Goal: Task Accomplishment & Management: Manage account settings

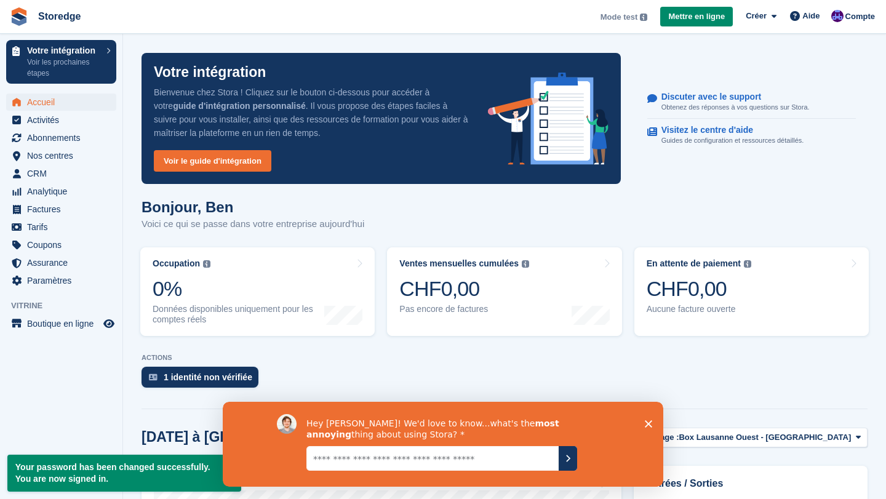
click at [649, 425] on polygon "Fermer l'enquête" at bounding box center [648, 423] width 7 height 7
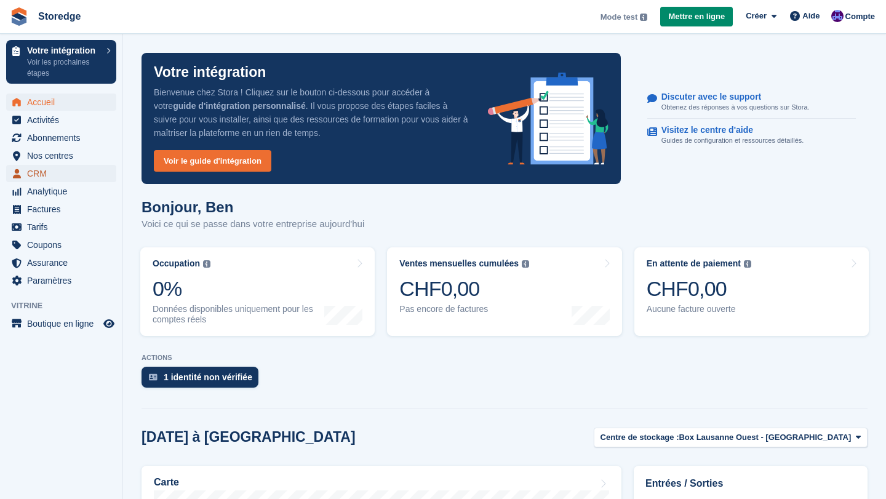
click at [44, 177] on span "CRM" at bounding box center [64, 173] width 74 height 17
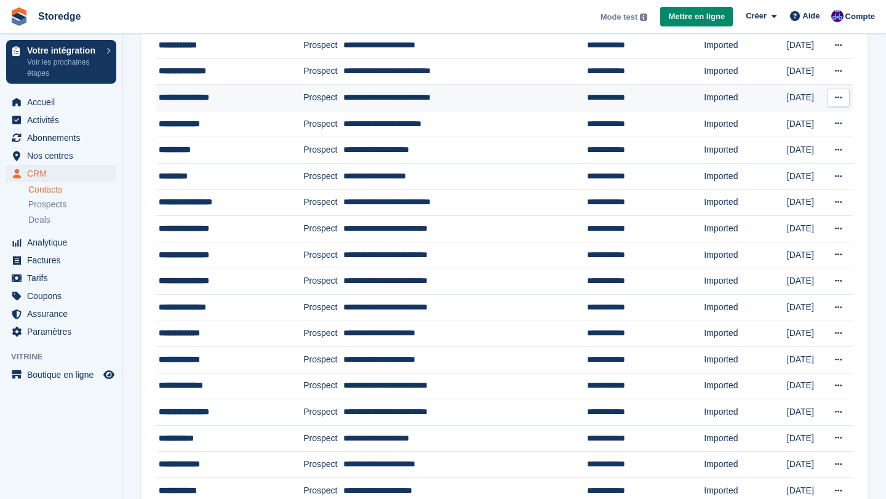
scroll to position [74, 0]
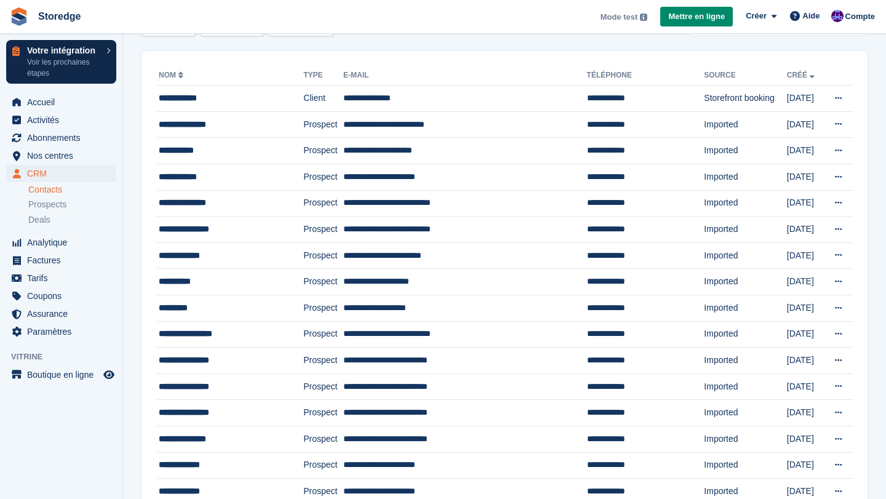
click at [101, 53] on link "Votre intégration Voir les prochaines étapes" at bounding box center [61, 62] width 110 height 44
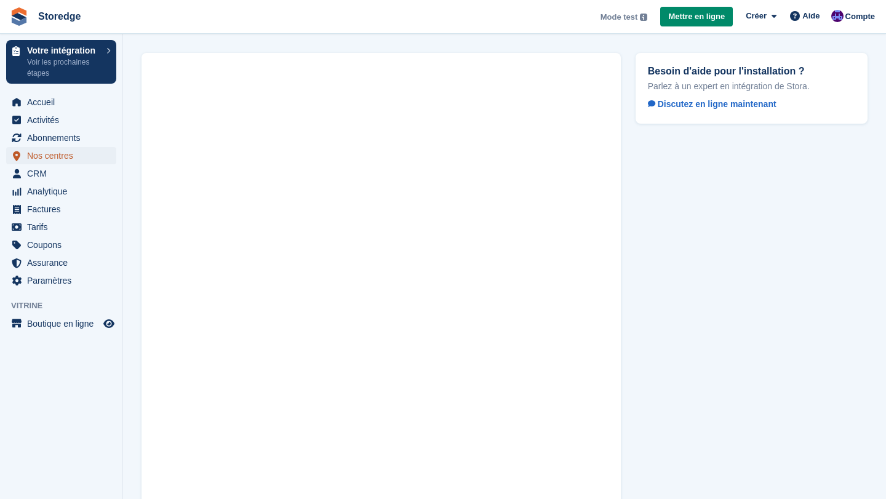
click at [61, 159] on span "Nos centres" at bounding box center [64, 155] width 74 height 17
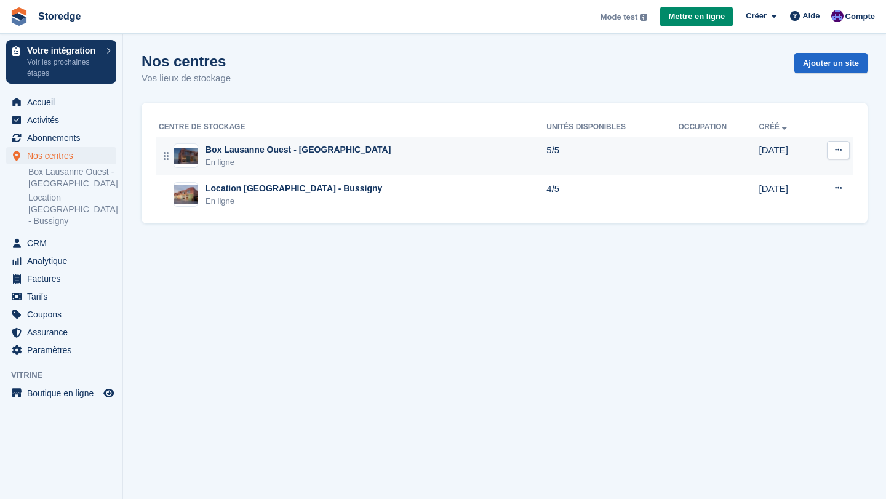
click at [281, 150] on div "Box Lausanne Ouest - [GEOGRAPHIC_DATA]" at bounding box center [298, 149] width 185 height 13
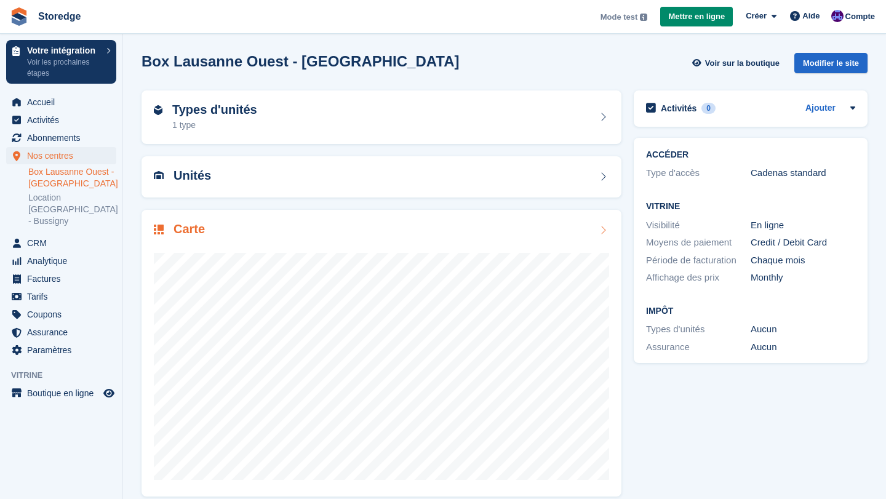
scroll to position [13, 0]
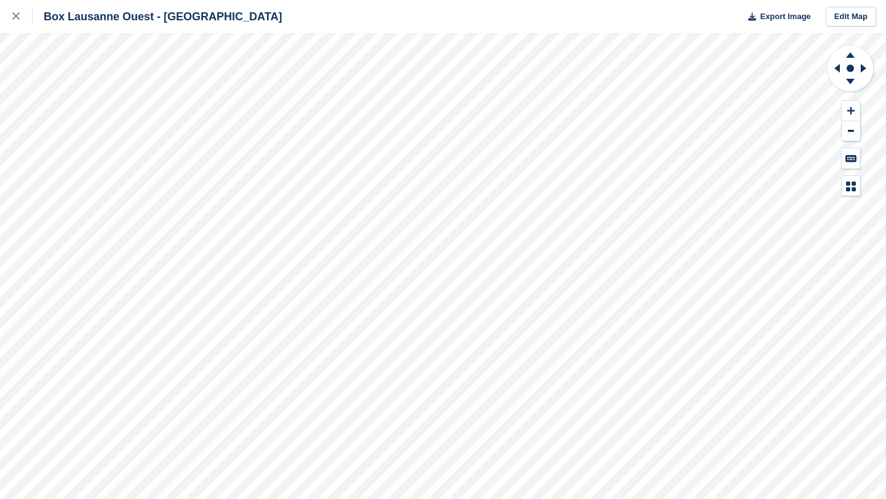
click at [166, 207] on div "Box Lausanne Ouest - Crissier Export Image Edit Map" at bounding box center [443, 249] width 886 height 499
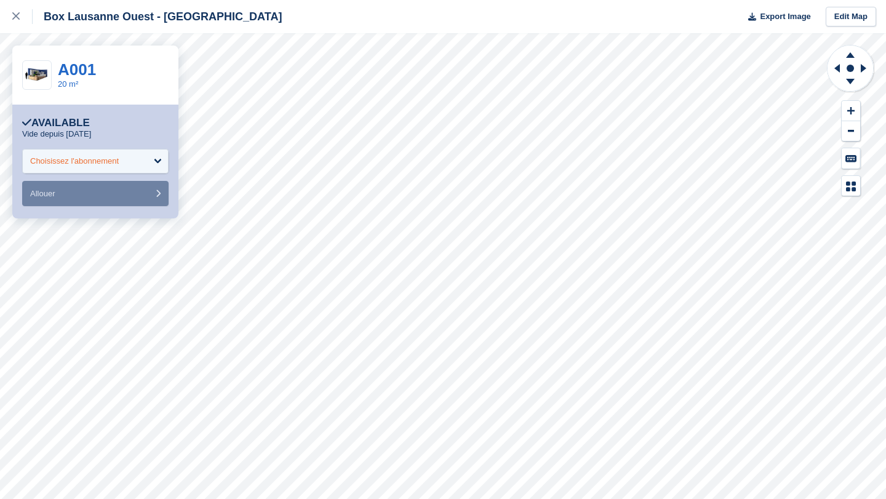
click at [153, 155] on div "Choisissez l'abonnement" at bounding box center [95, 161] width 146 height 25
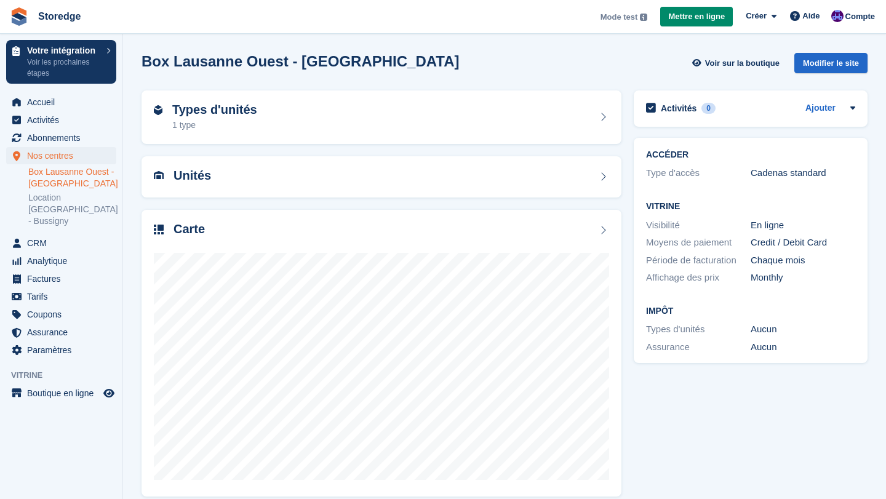
scroll to position [13, 0]
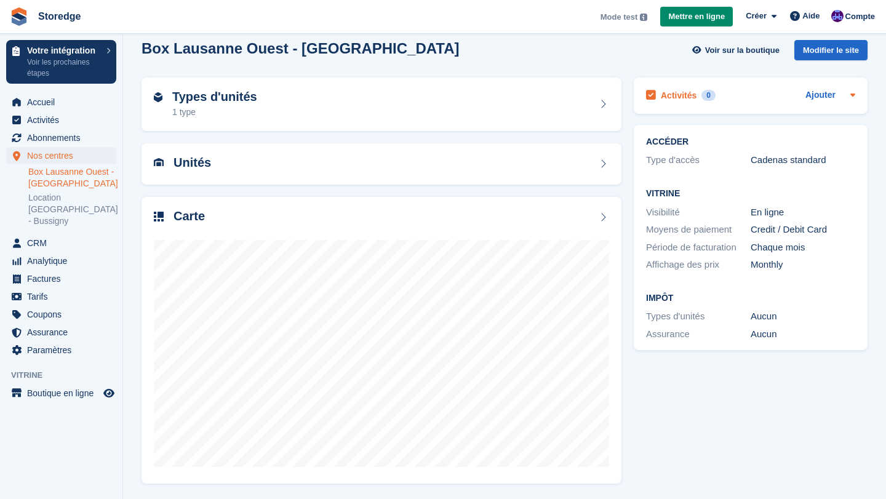
click at [851, 93] on icon at bounding box center [853, 95] width 10 height 10
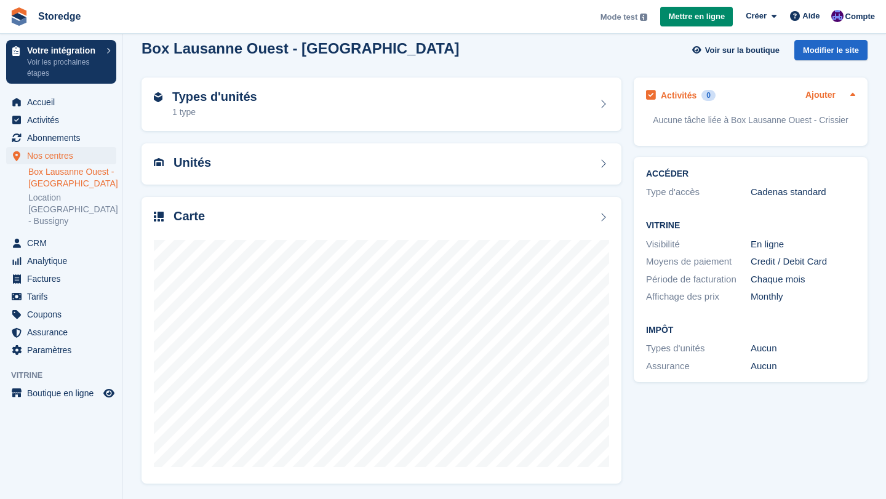
click at [835, 96] on link "Ajouter" at bounding box center [820, 96] width 30 height 14
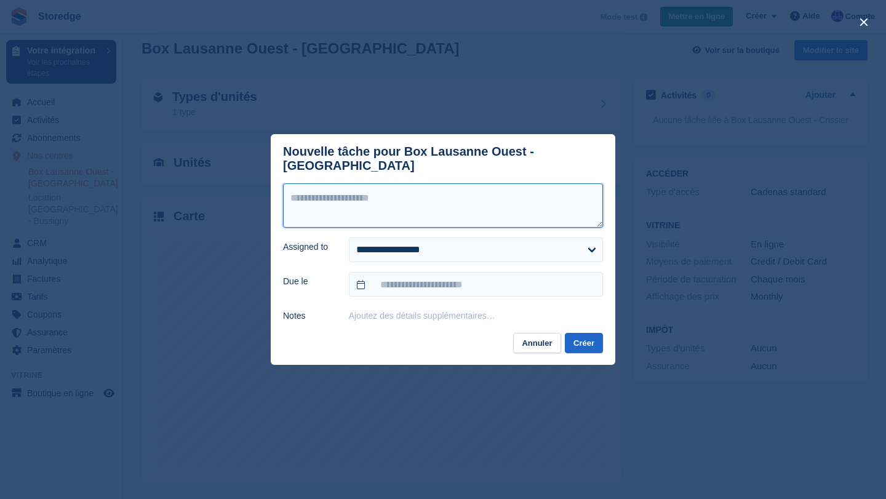
click at [398, 194] on textarea at bounding box center [443, 205] width 320 height 44
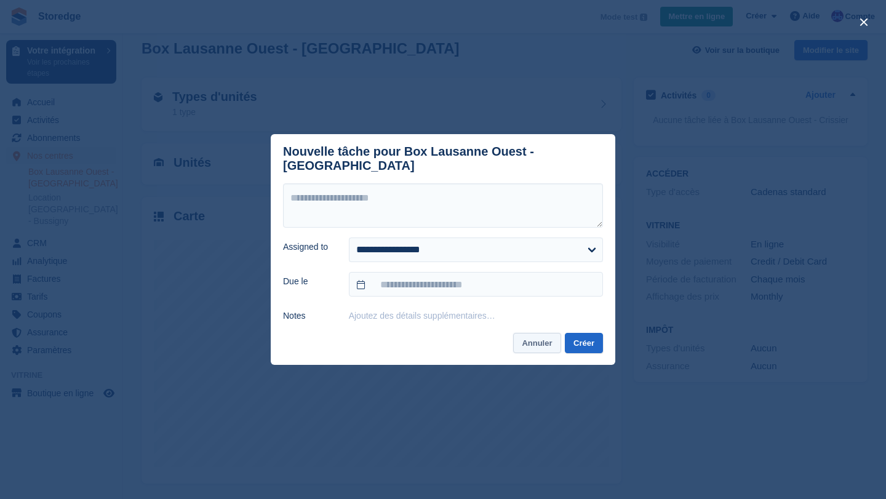
click at [540, 343] on button "Annuler" at bounding box center [536, 343] width 47 height 20
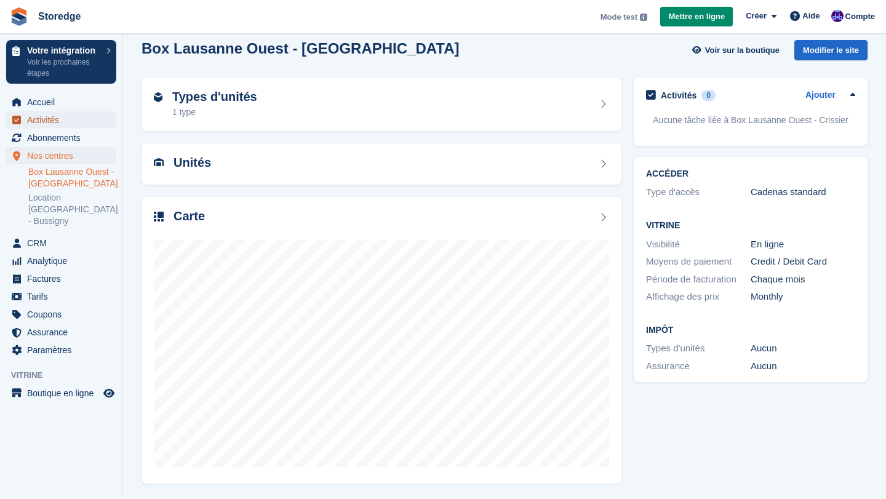
click at [63, 119] on span "Activités" at bounding box center [64, 119] width 74 height 17
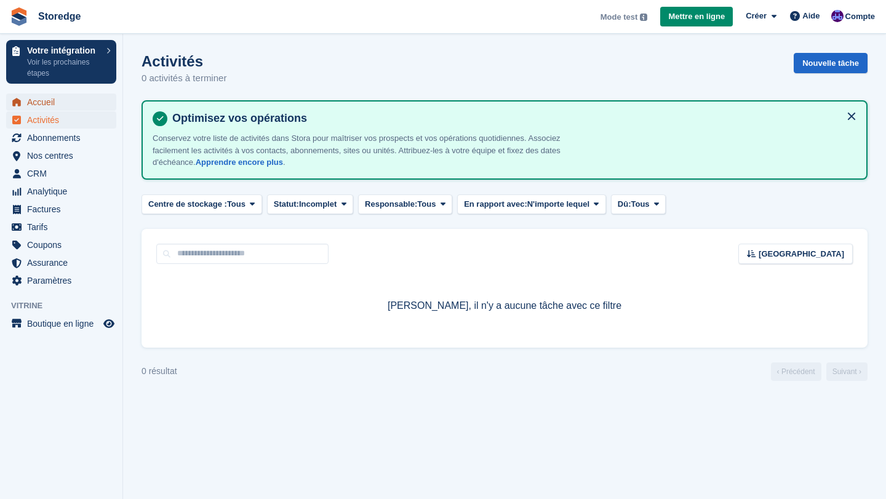
click at [40, 102] on span "Accueil" at bounding box center [64, 102] width 74 height 17
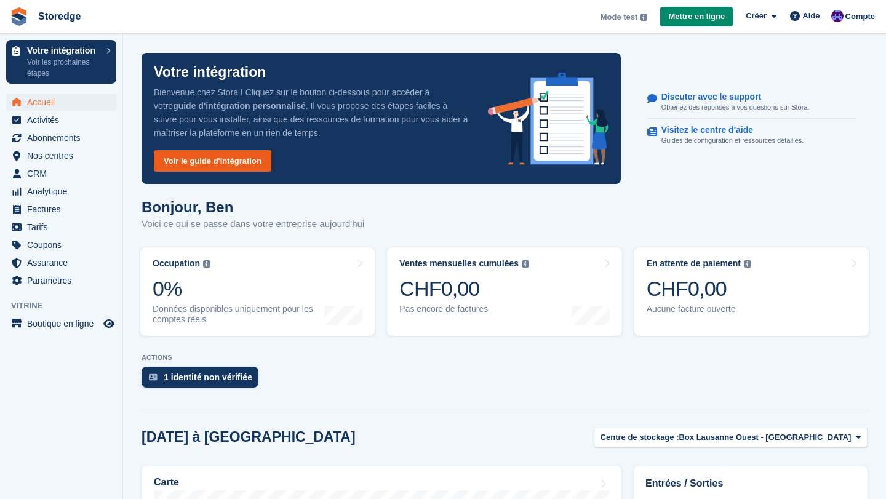
click at [220, 166] on link "Voir le guide d'intégration" at bounding box center [213, 161] width 118 height 22
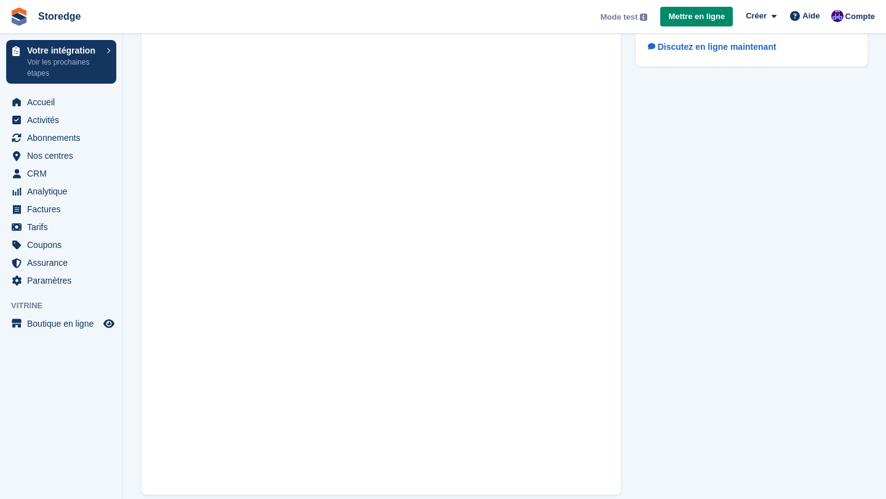
scroll to position [71, 0]
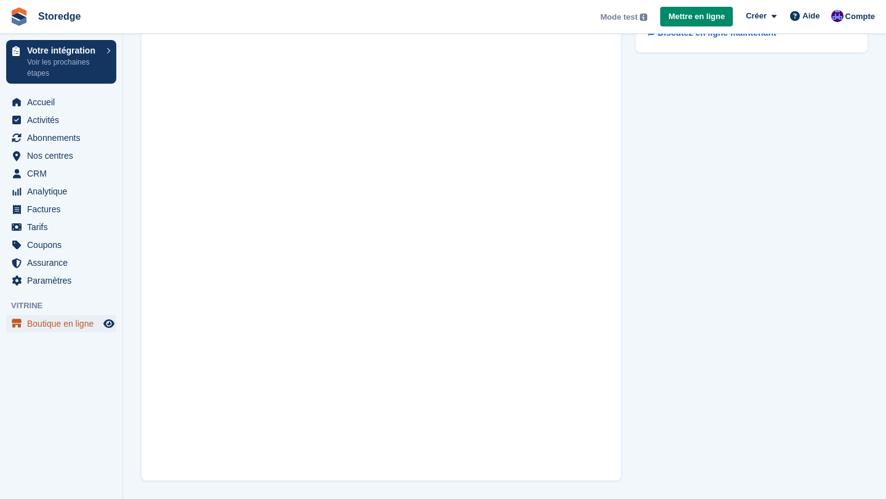
click at [86, 319] on span "Boutique en ligne" at bounding box center [64, 323] width 74 height 17
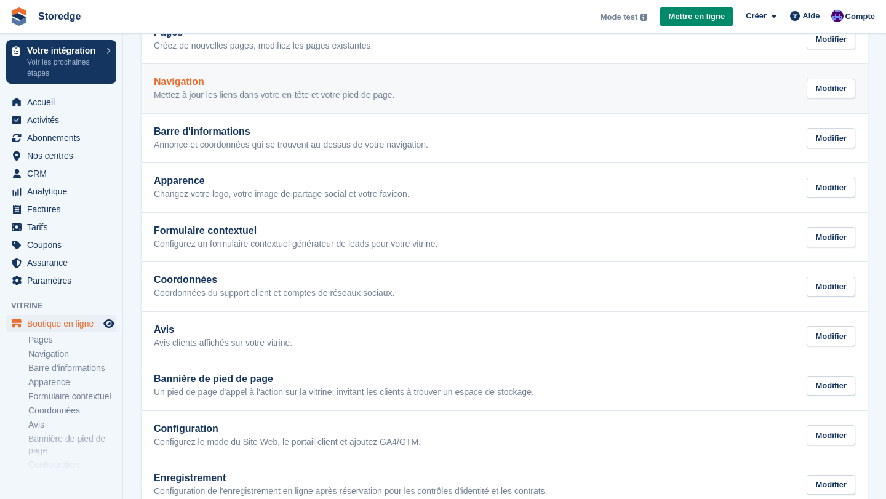
scroll to position [116, 0]
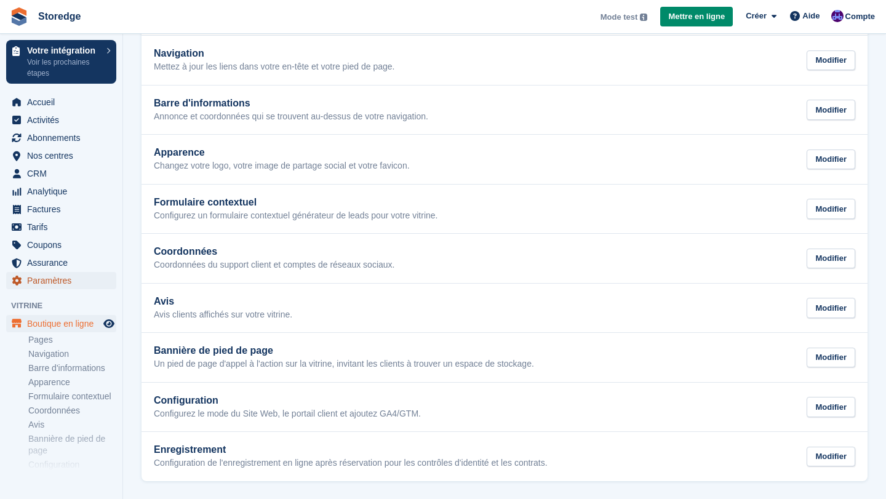
click at [63, 280] on span "Paramètres" at bounding box center [64, 280] width 74 height 17
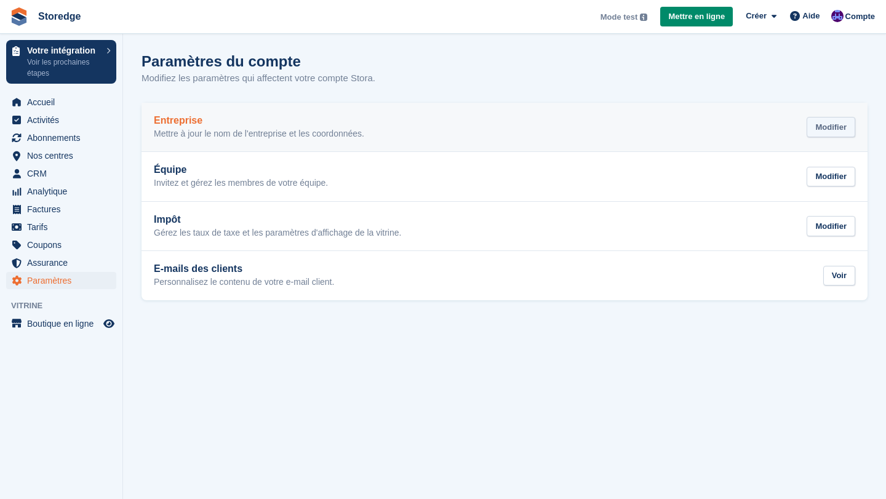
click at [825, 132] on div "Modifier" at bounding box center [831, 127] width 49 height 20
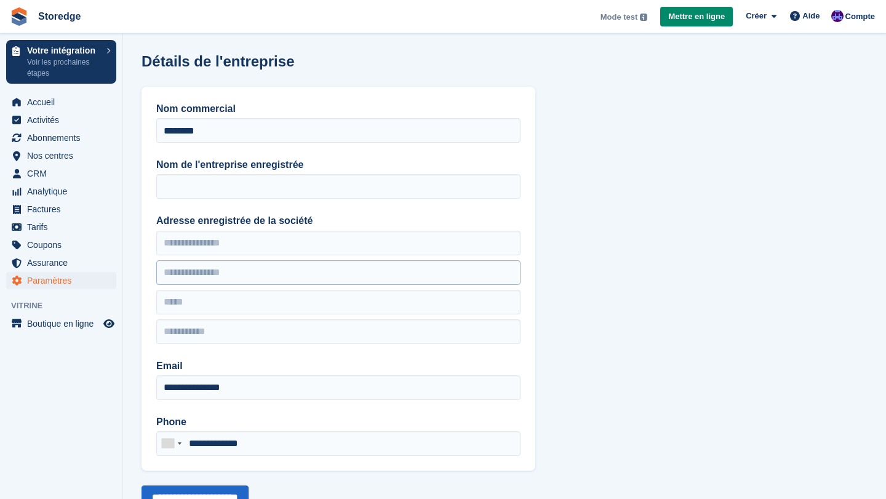
scroll to position [44, 0]
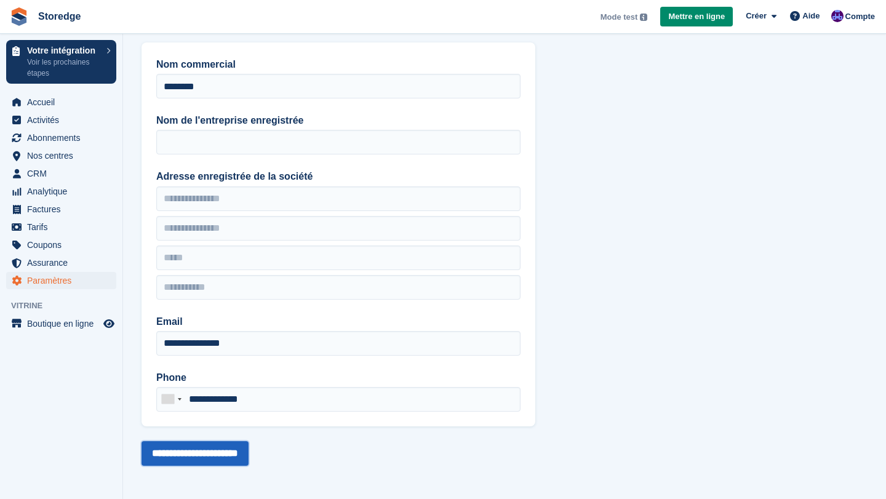
click at [207, 453] on input "**********" at bounding box center [195, 453] width 107 height 25
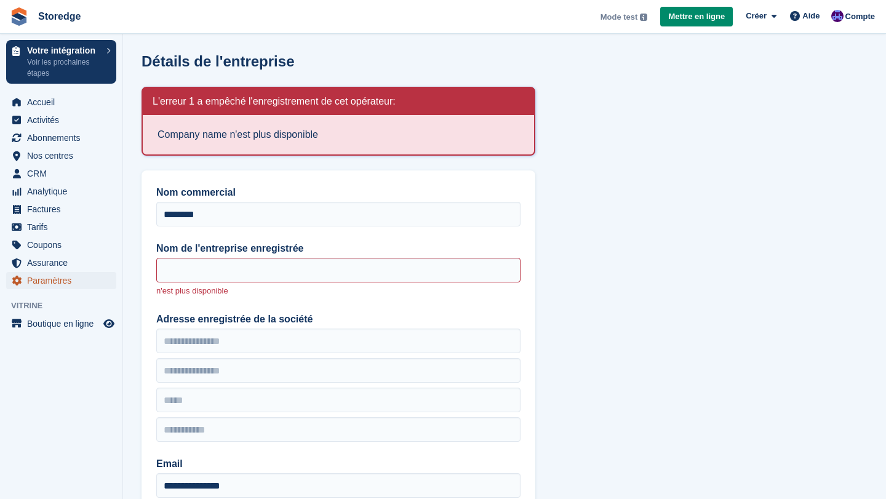
click at [42, 274] on span "Paramètres" at bounding box center [64, 280] width 74 height 17
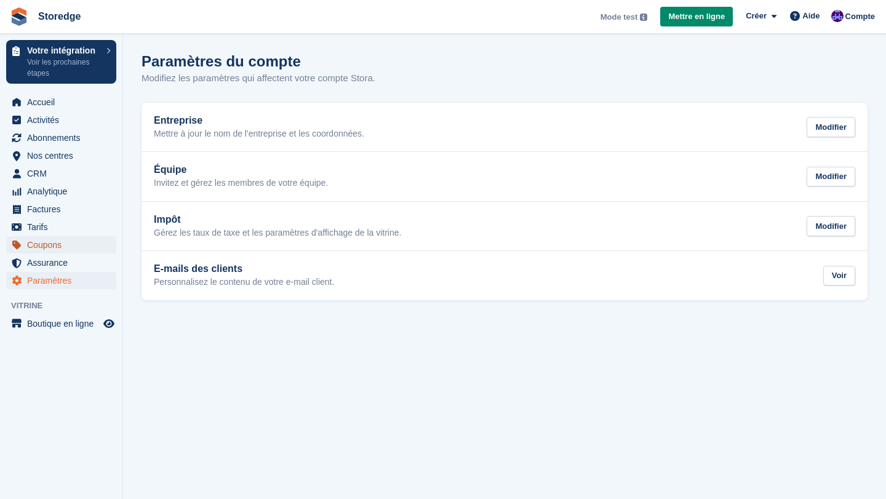
click at [64, 242] on span "Coupons" at bounding box center [64, 244] width 74 height 17
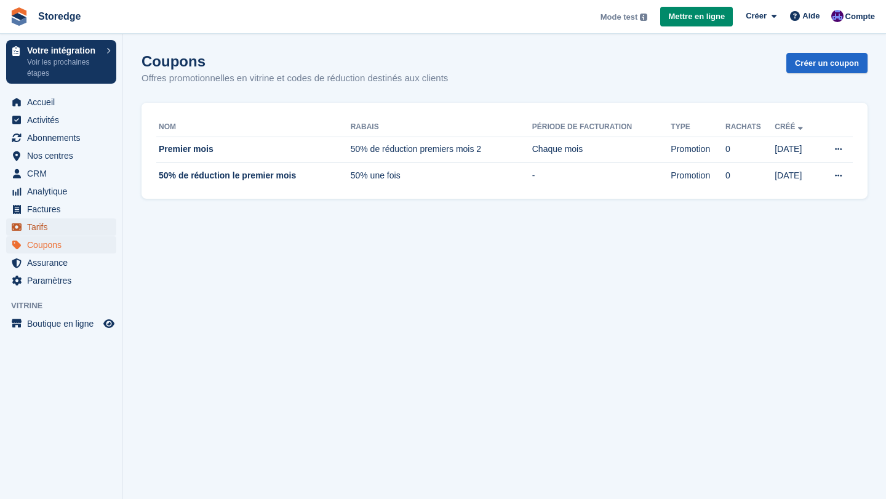
click at [62, 233] on span "Tarifs" at bounding box center [64, 226] width 74 height 17
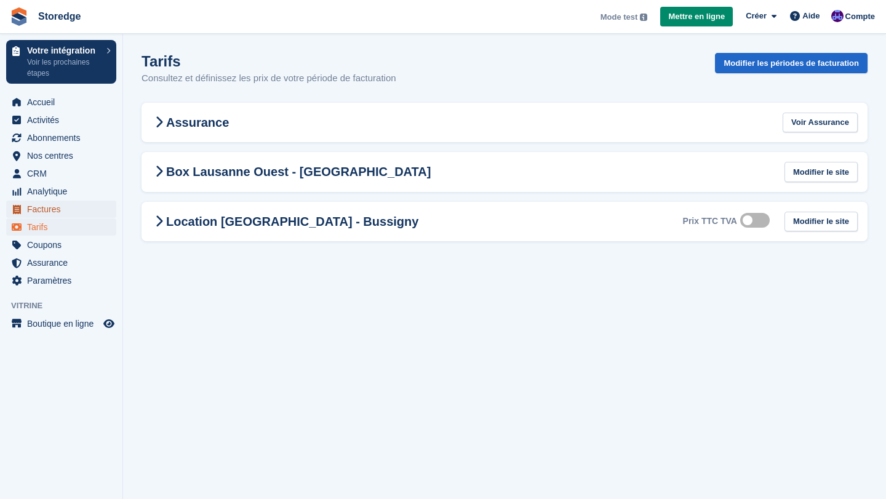
click at [34, 212] on span "Factures" at bounding box center [64, 209] width 74 height 17
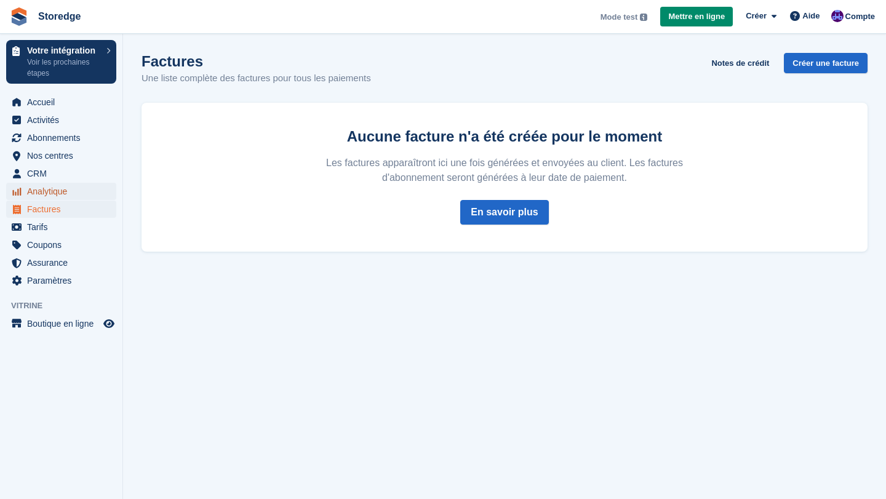
click at [33, 187] on span "Analytique" at bounding box center [64, 191] width 74 height 17
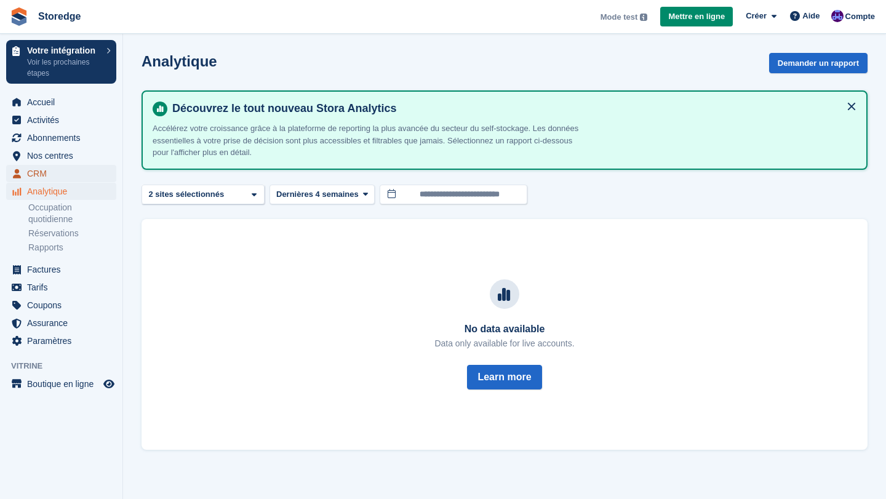
click at [34, 176] on span "CRM" at bounding box center [64, 173] width 74 height 17
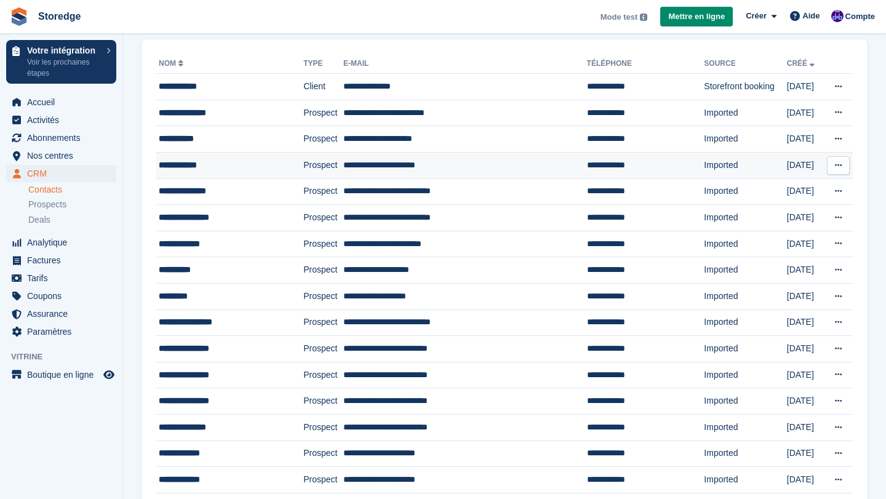
scroll to position [120, 0]
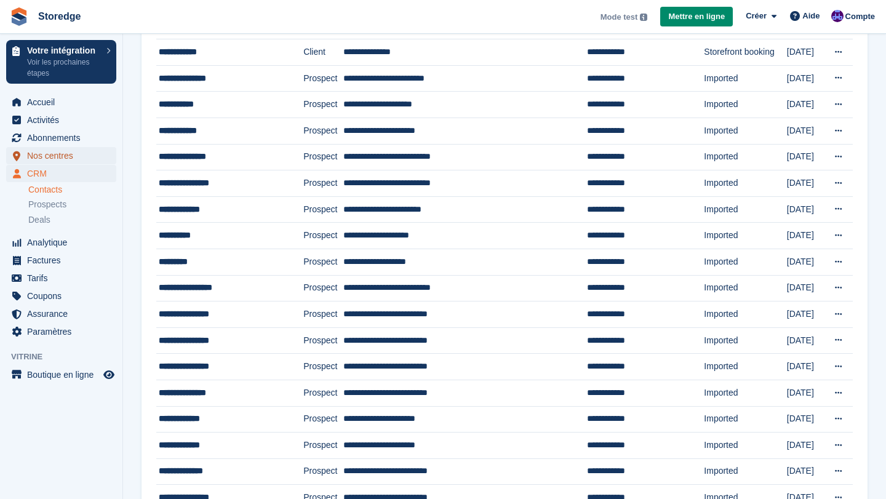
click at [50, 151] on span "Nos centres" at bounding box center [64, 155] width 74 height 17
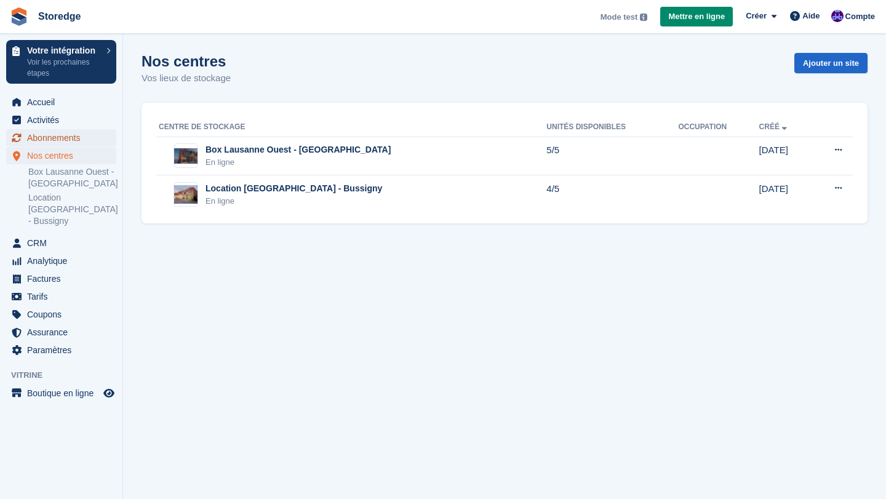
click at [51, 140] on span "Abonnements" at bounding box center [64, 137] width 74 height 17
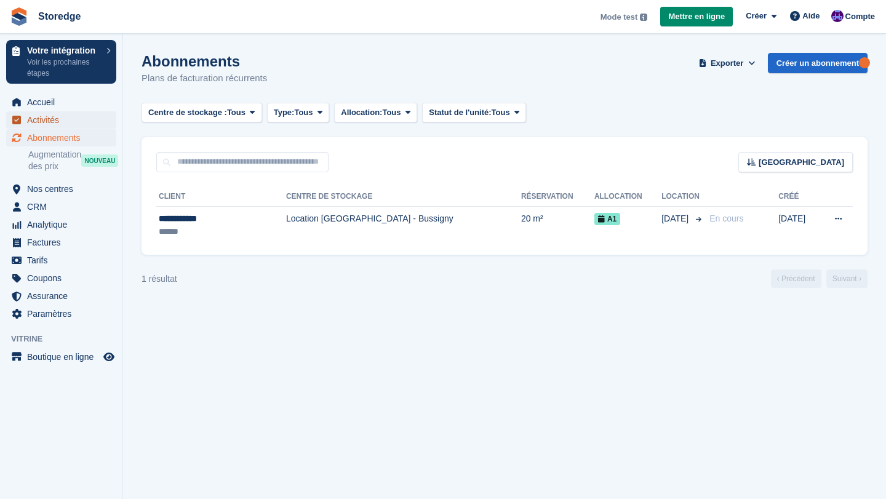
click at [43, 124] on span "Activités" at bounding box center [64, 119] width 74 height 17
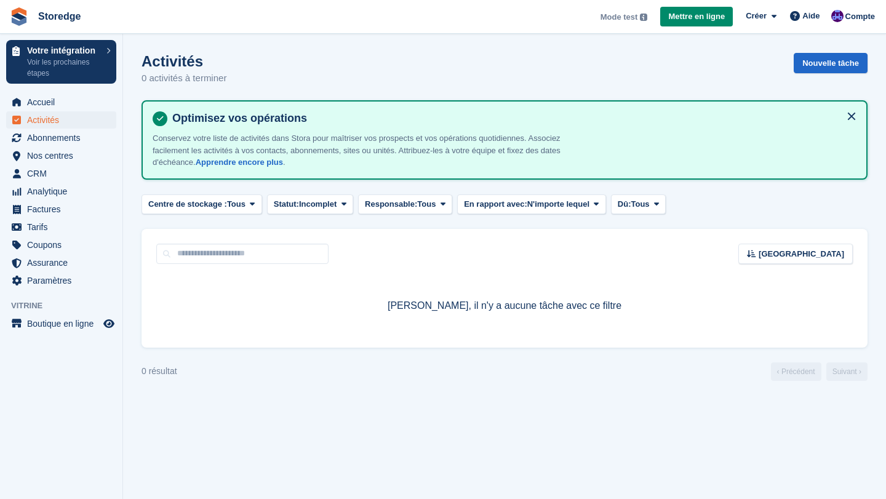
click at [847, 117] on button at bounding box center [852, 116] width 20 height 20
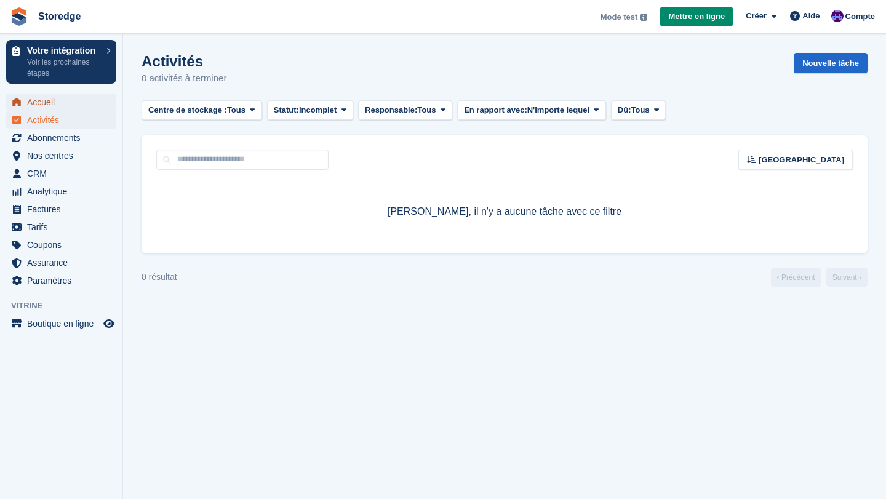
click at [56, 108] on span "Accueil" at bounding box center [64, 102] width 74 height 17
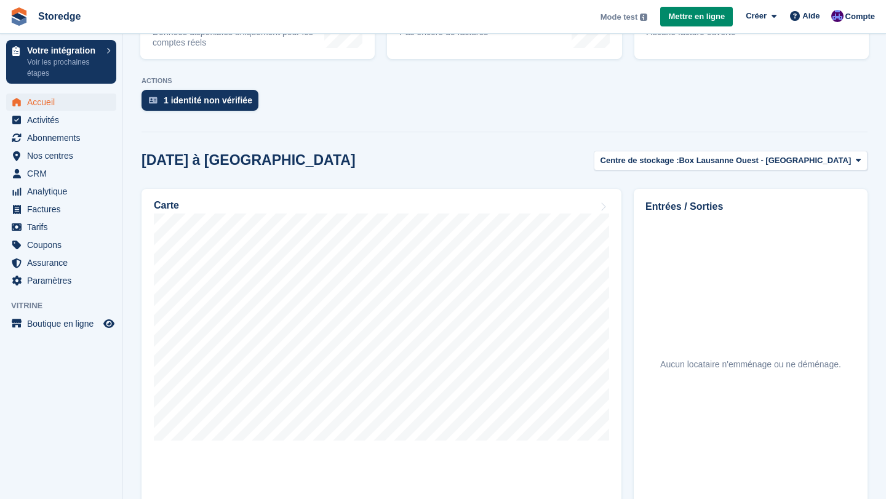
scroll to position [283, 0]
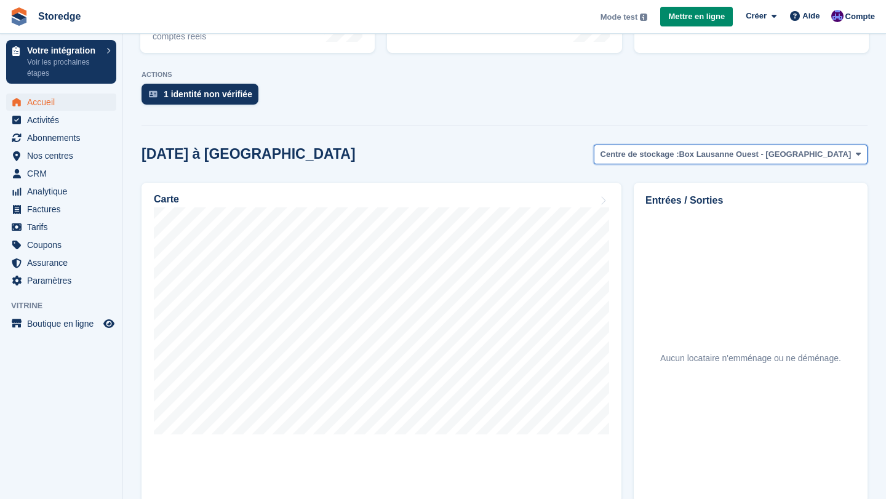
click at [804, 156] on span "Box Lausanne Ouest - [GEOGRAPHIC_DATA]" at bounding box center [765, 154] width 172 height 12
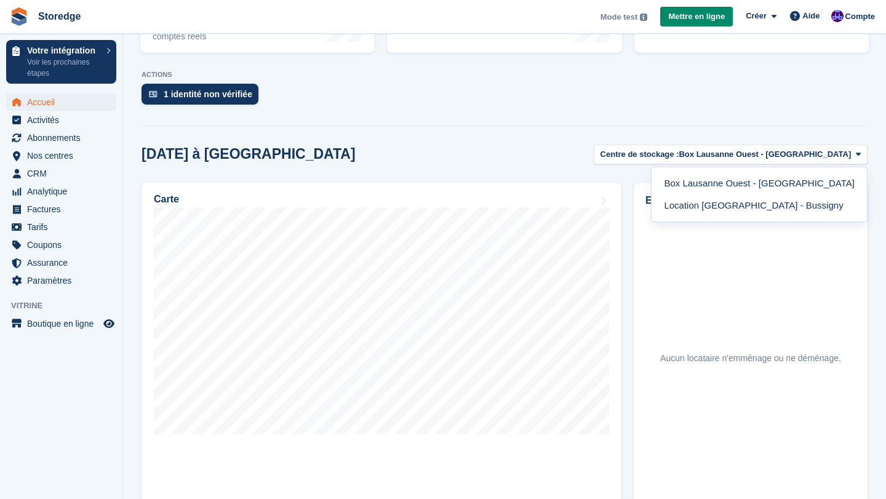
click at [782, 106] on div "1 identité non vérifiée" at bounding box center [505, 97] width 726 height 27
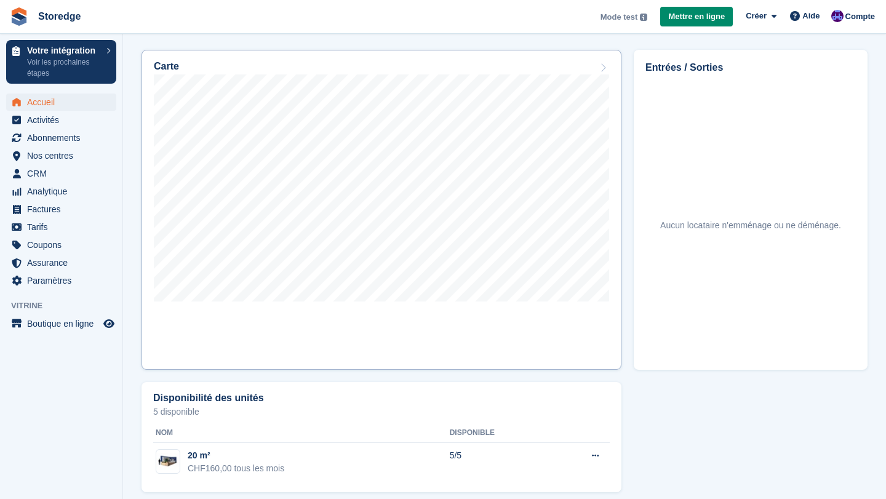
scroll to position [426, 0]
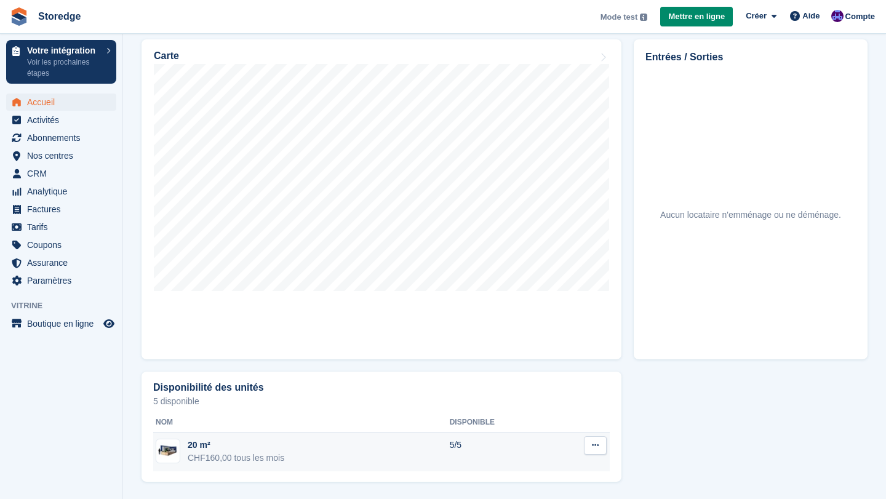
click at [340, 462] on td "20 m² CHF160,00 tous les mois" at bounding box center [301, 452] width 297 height 39
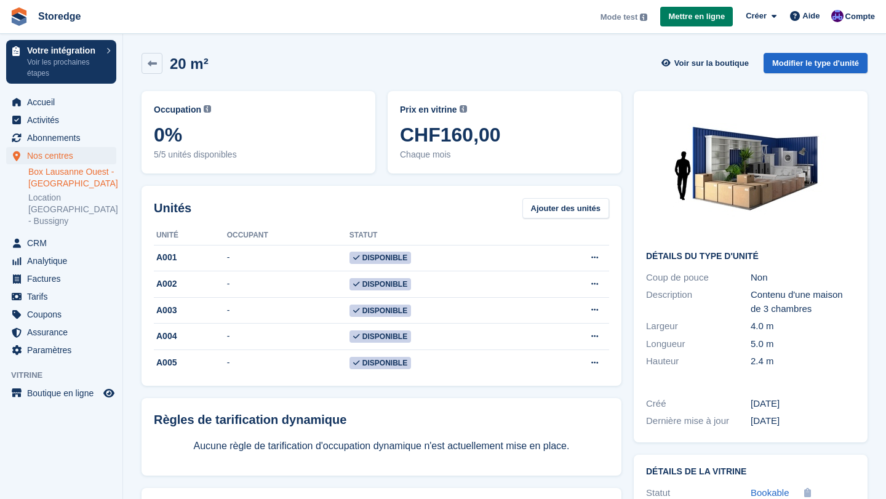
click at [691, 18] on span "Mettre en ligne" at bounding box center [696, 16] width 57 height 12
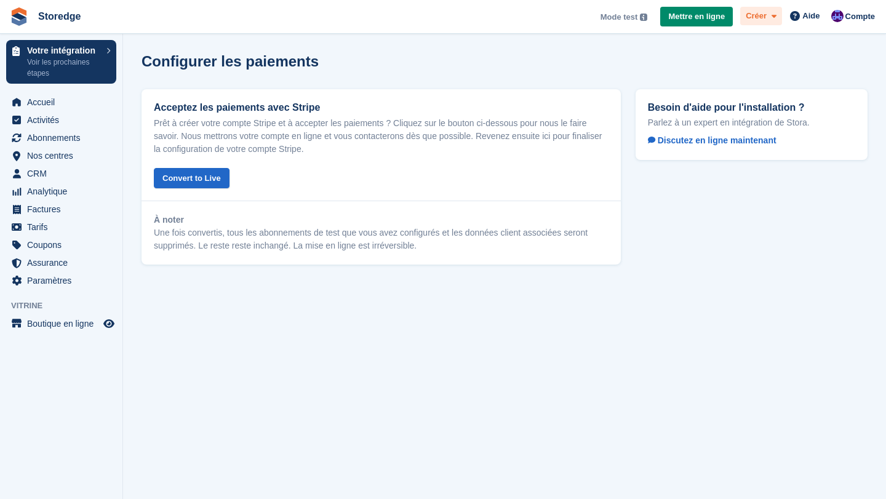
click at [759, 20] on span "Créer" at bounding box center [756, 16] width 21 height 12
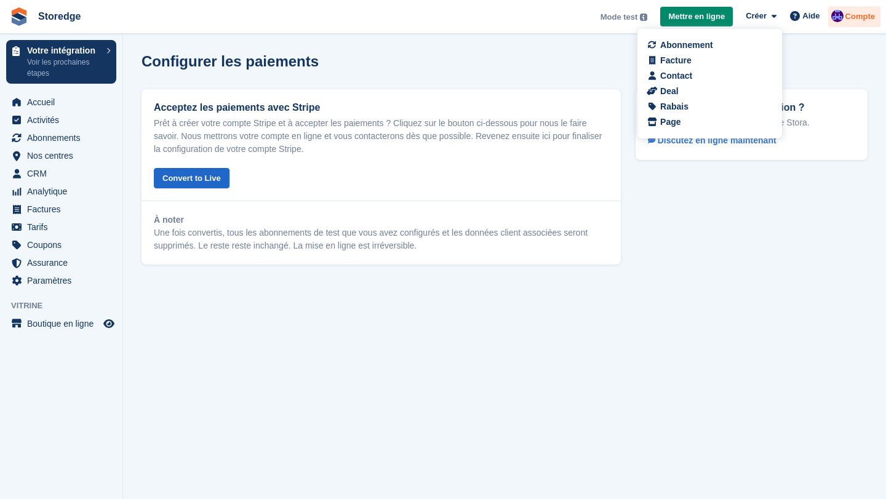
click at [836, 14] on img at bounding box center [837, 16] width 12 height 12
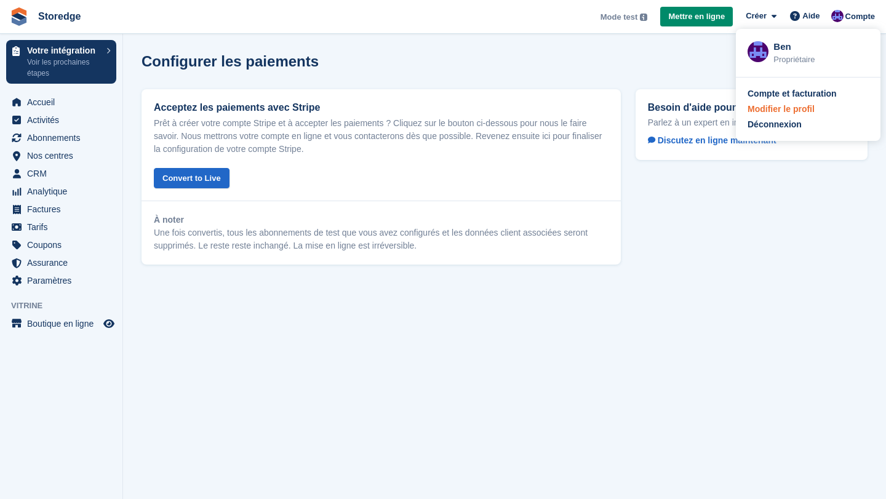
click at [796, 111] on div "Modifier le profil" at bounding box center [781, 109] width 67 height 13
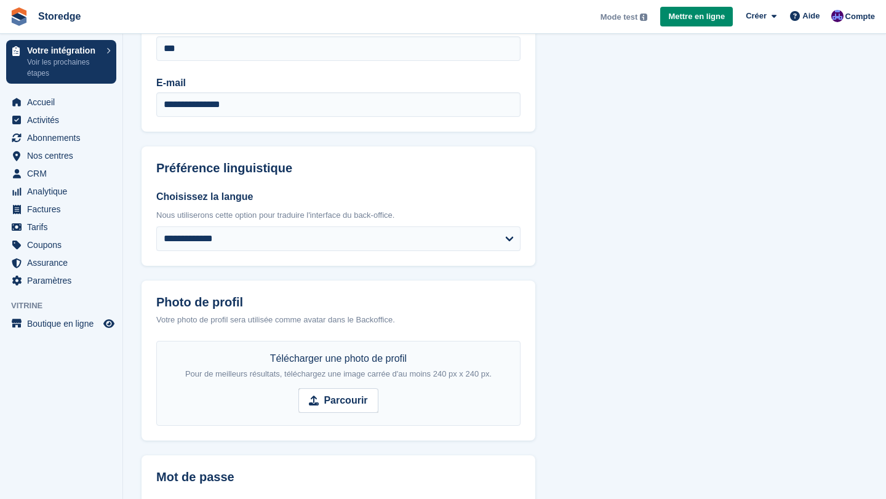
scroll to position [149, 0]
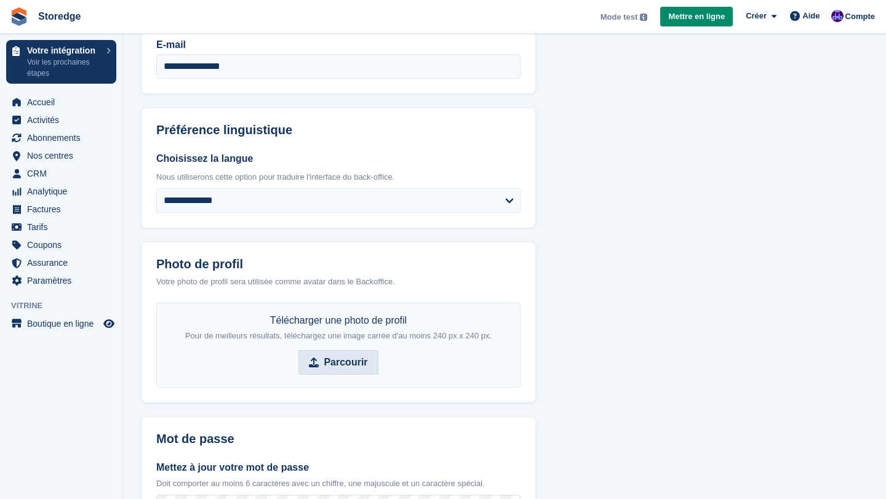
click at [330, 363] on strong "Parcourir" at bounding box center [346, 362] width 44 height 15
click at [330, 363] on input "Parcourir" at bounding box center [337, 362] width 79 height 25
type input "**********"
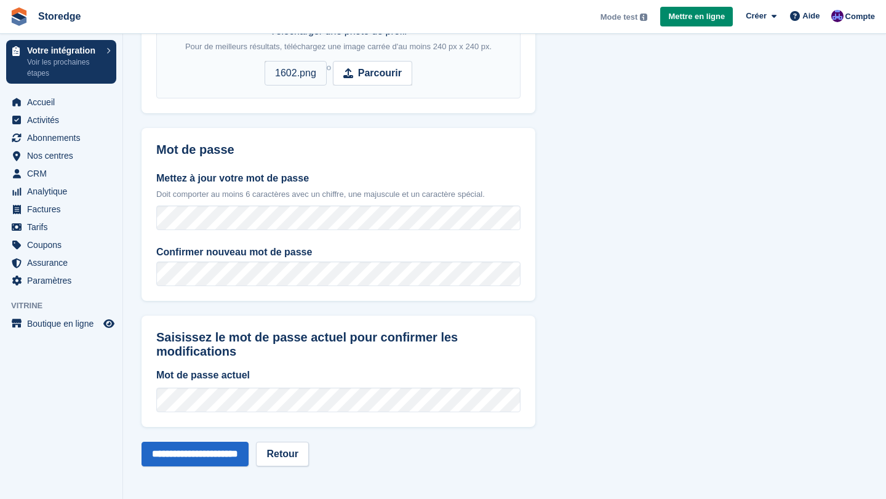
scroll to position [439, 0]
click at [249, 445] on input "**********" at bounding box center [195, 453] width 107 height 25
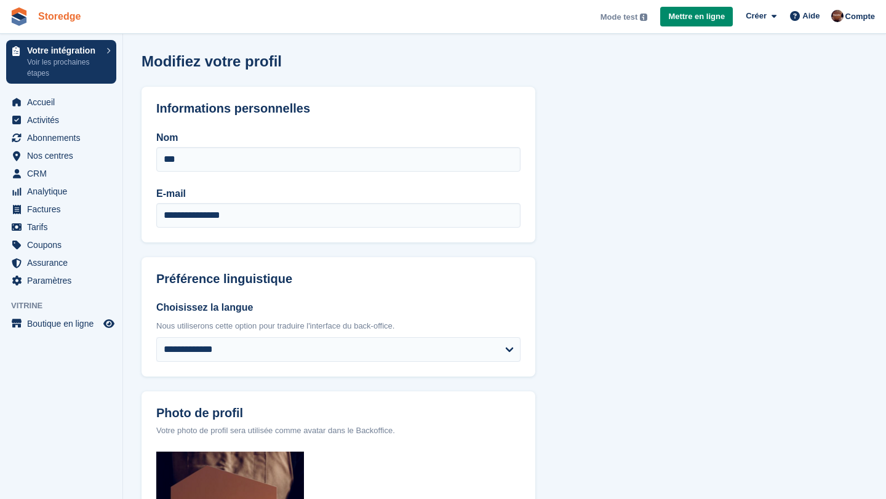
click at [59, 16] on link "Storedge" at bounding box center [59, 16] width 52 height 20
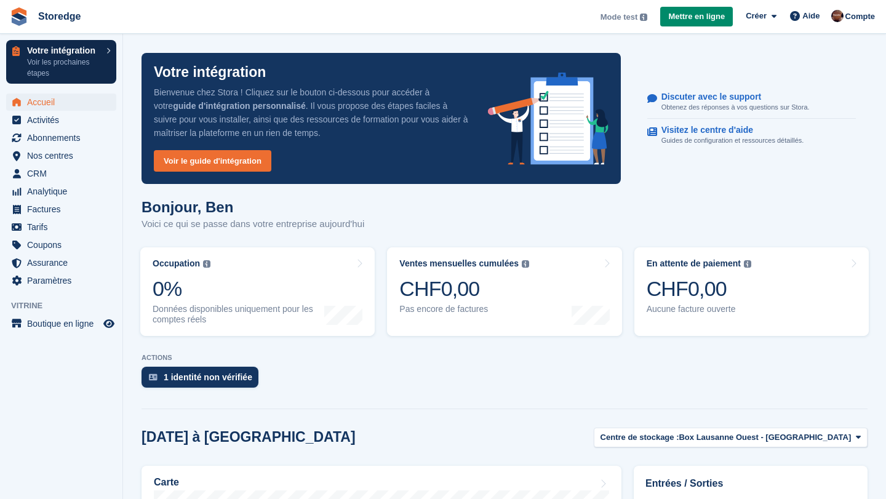
click at [52, 52] on p "Votre intégration" at bounding box center [63, 50] width 73 height 9
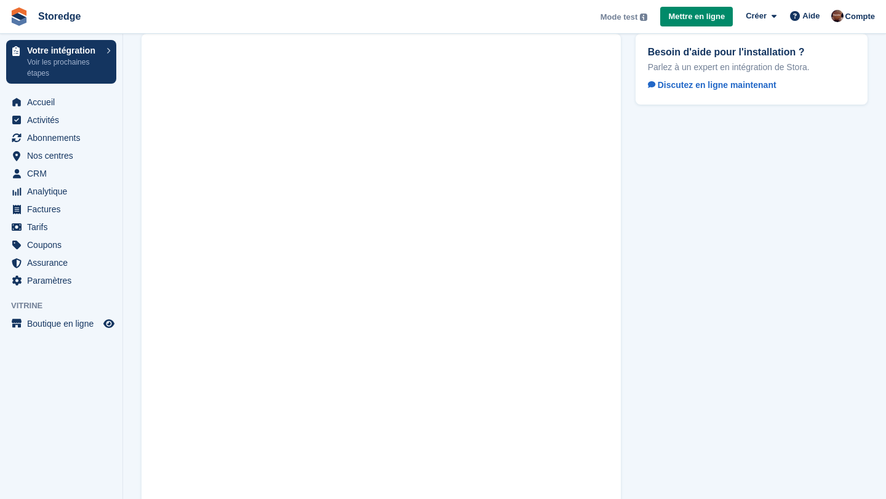
scroll to position [20, 0]
